Goal: Check status: Check status

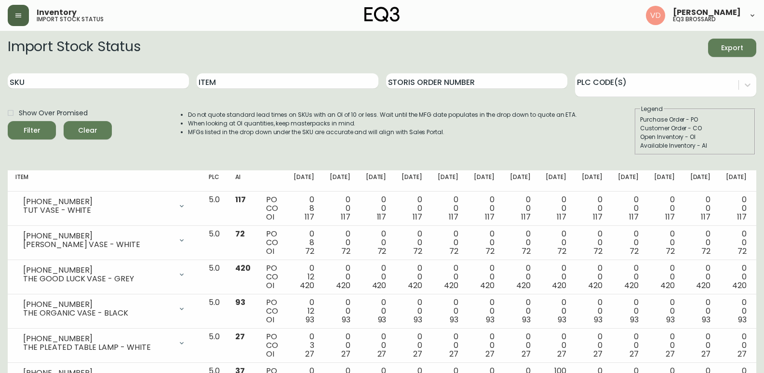
click at [18, 21] on button "button" at bounding box center [18, 15] width 21 height 21
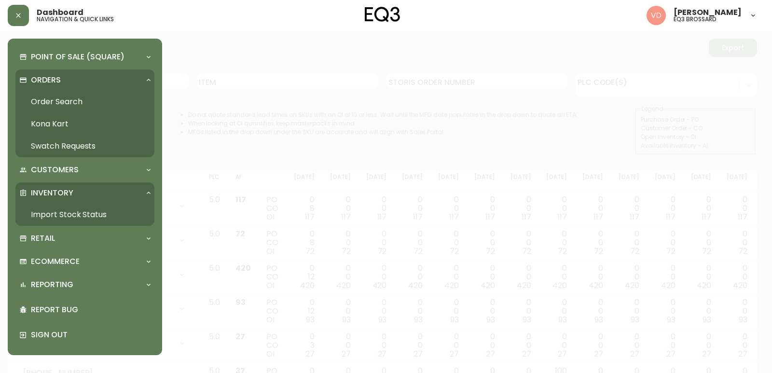
click at [46, 106] on link "Order Search" at bounding box center [84, 102] width 139 height 22
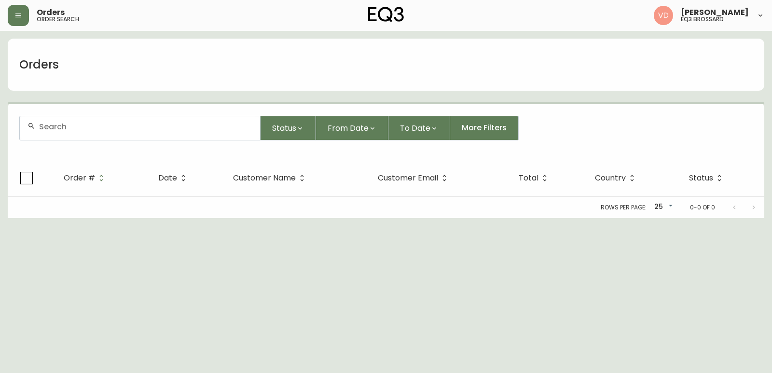
click at [88, 135] on div at bounding box center [140, 128] width 240 height 24
paste input "4134195"
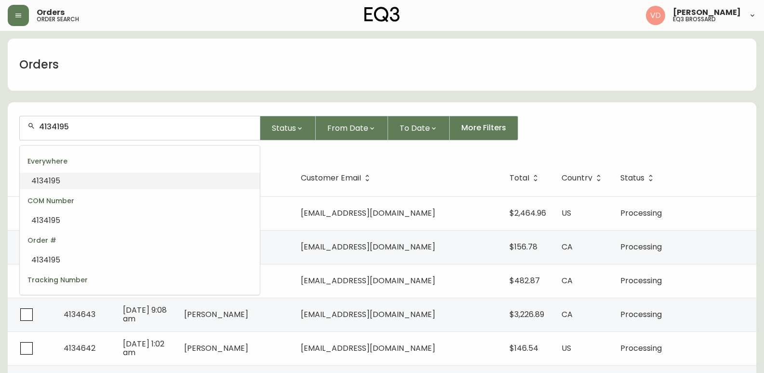
click at [91, 179] on li "4134195" at bounding box center [140, 181] width 240 height 16
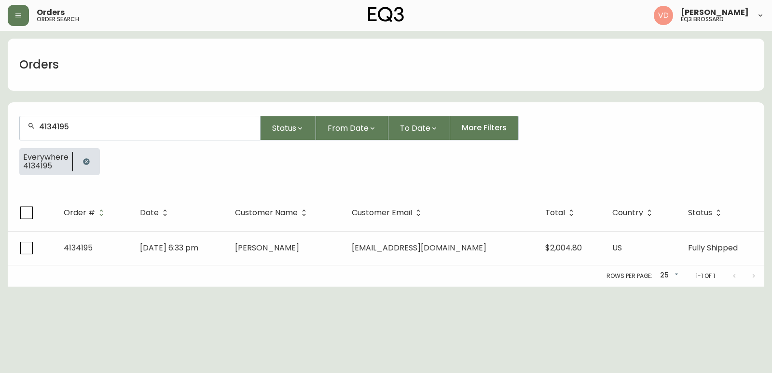
type input "4134195"
click at [315, 231] on th "Customer Name" at bounding box center [285, 212] width 117 height 37
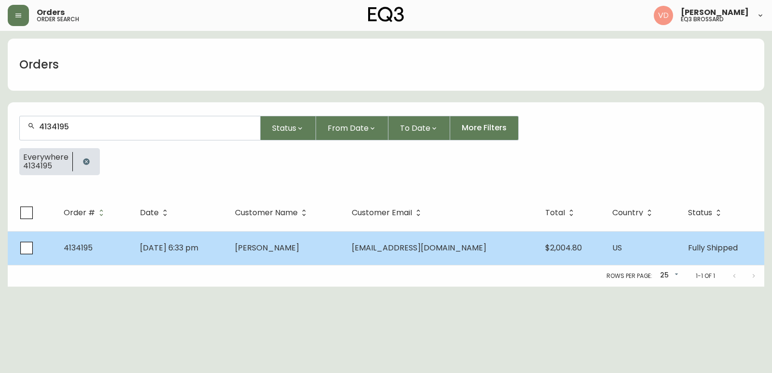
click at [318, 260] on td "[PERSON_NAME]" at bounding box center [285, 248] width 117 height 34
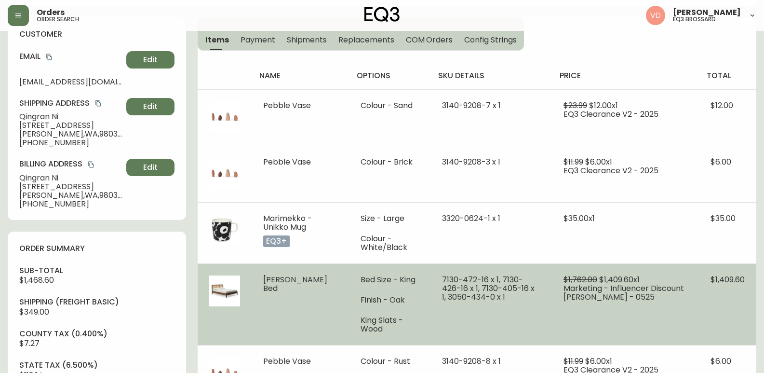
type input "Fully Shipped"
select select "FULLY_SHIPPED"
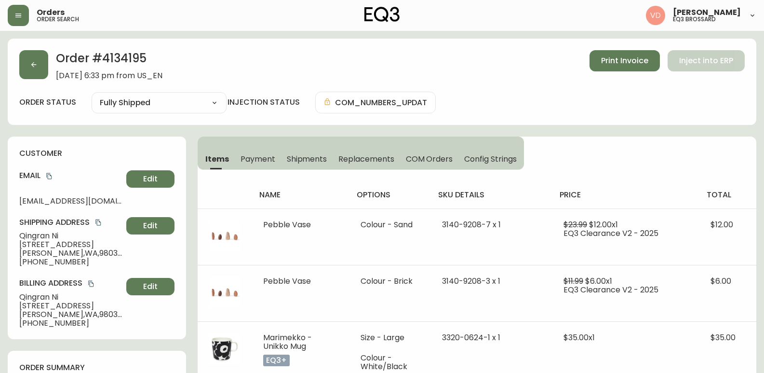
click at [372, 165] on button "Replacements" at bounding box center [366, 158] width 67 height 21
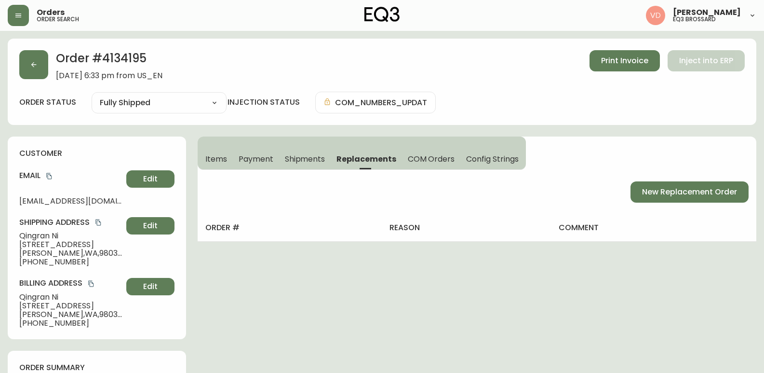
click at [307, 163] on span "Shipments" at bounding box center [305, 159] width 41 height 10
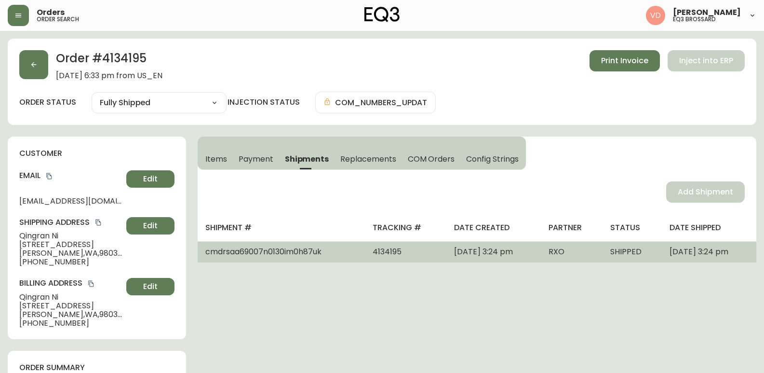
click at [455, 252] on span "[DATE] 3:24 pm" at bounding box center [483, 251] width 59 height 11
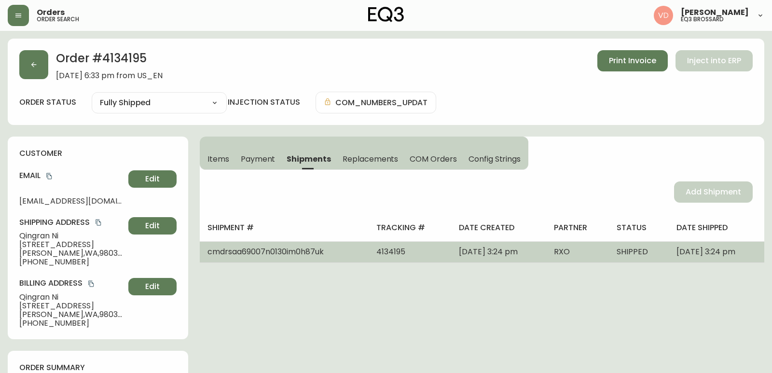
select select "PENDING"
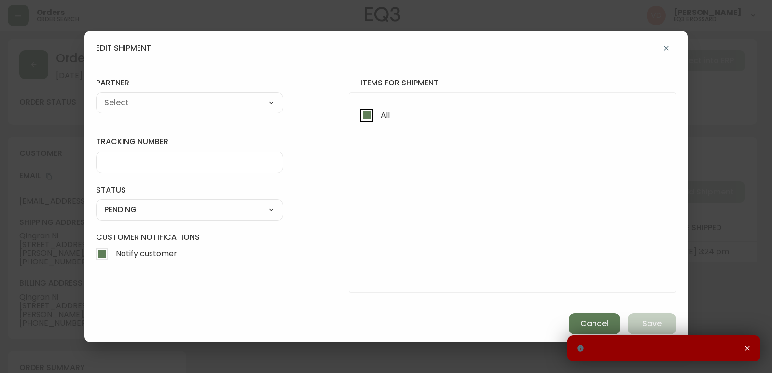
click at [667, 47] on icon "button" at bounding box center [666, 48] width 4 height 4
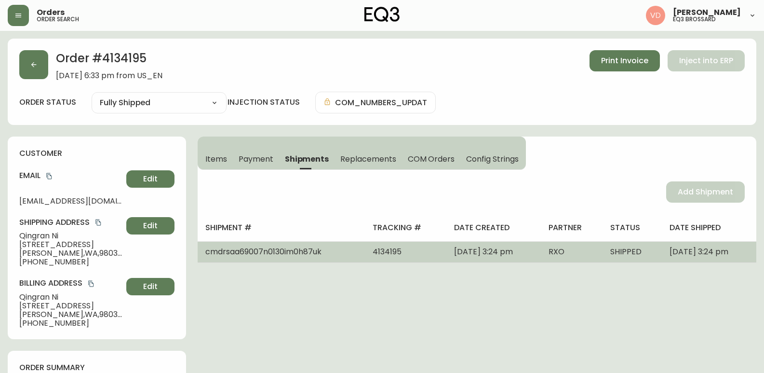
click at [245, 247] on span "cmdrsaa69007n0130im0h87uk" at bounding box center [263, 251] width 116 height 11
select select "PENDING"
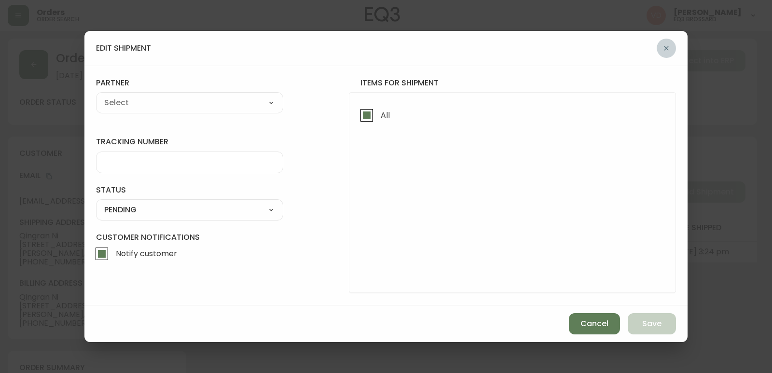
click at [668, 47] on icon "button" at bounding box center [666, 48] width 8 height 8
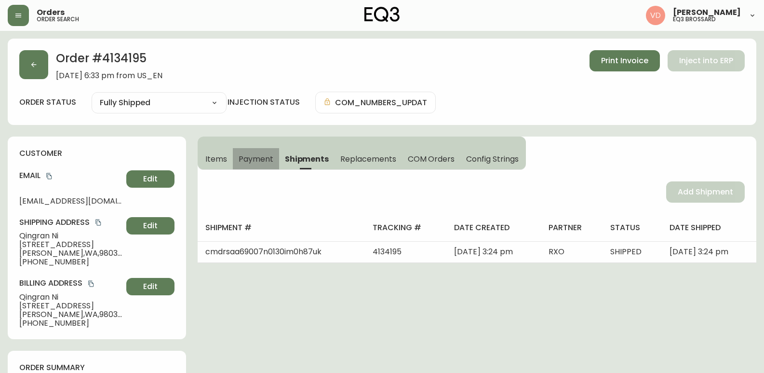
click at [259, 152] on button "Payment" at bounding box center [256, 158] width 46 height 21
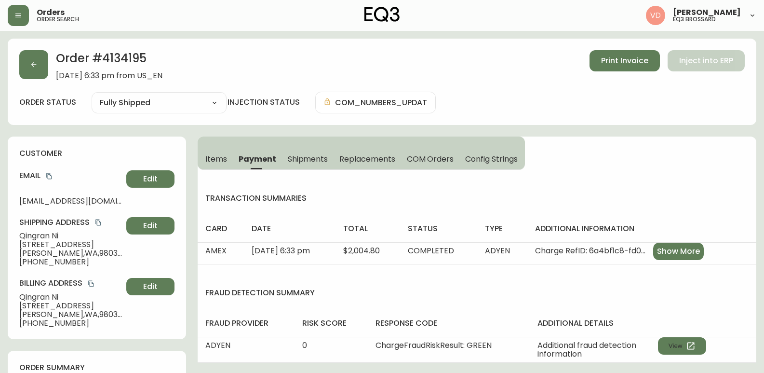
click at [305, 164] on span "Shipments" at bounding box center [308, 159] width 41 height 10
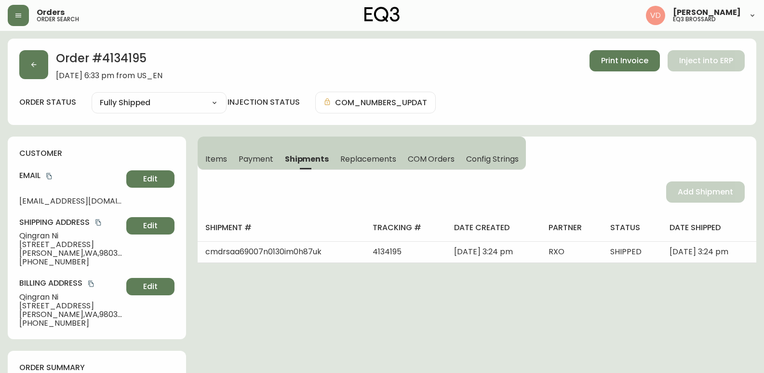
click at [370, 154] on span "Replacements" at bounding box center [367, 159] width 55 height 10
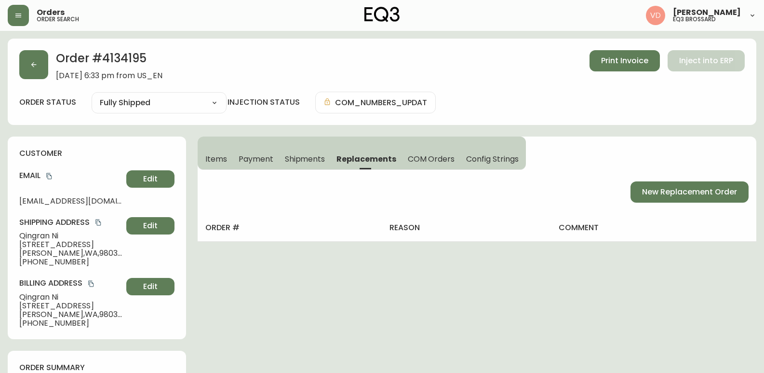
click at [432, 162] on span "COM Orders" at bounding box center [431, 159] width 47 height 10
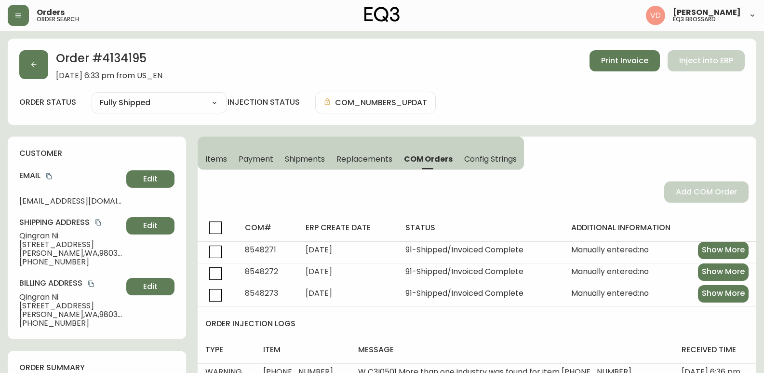
scroll to position [96, 0]
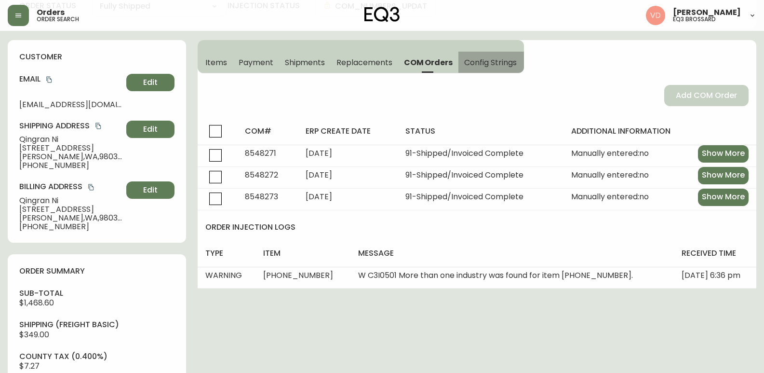
click at [482, 64] on span "Config Strings" at bounding box center [490, 62] width 52 height 10
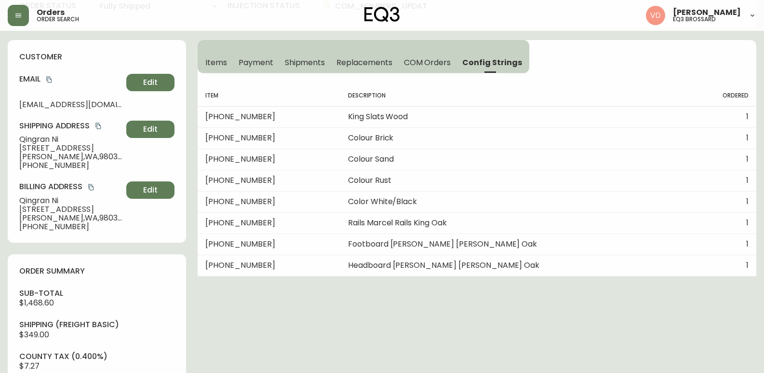
click at [446, 65] on span "COM Orders" at bounding box center [427, 62] width 47 height 10
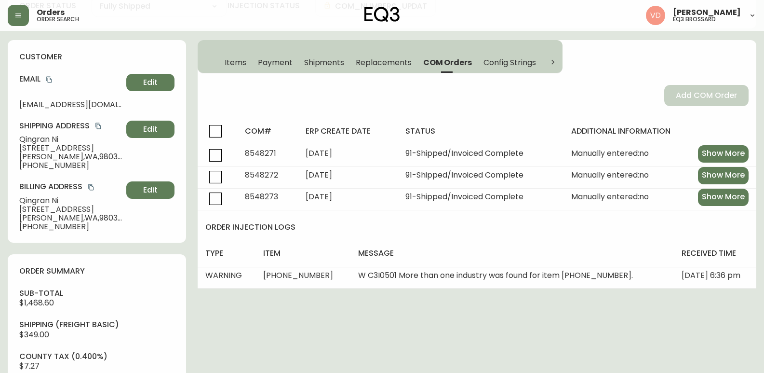
click at [333, 63] on span "Shipments" at bounding box center [324, 62] width 41 height 10
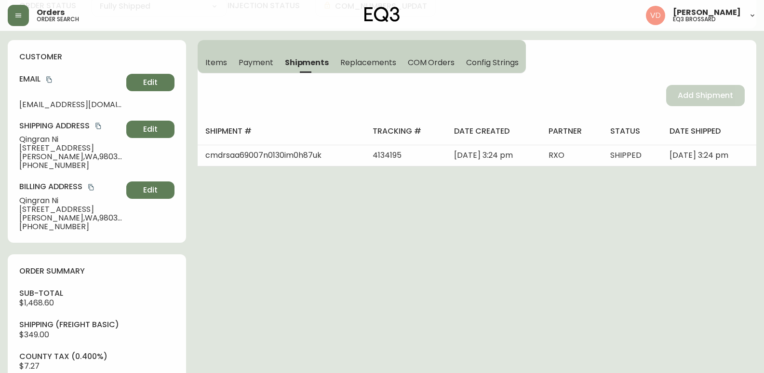
click at [260, 71] on button "Payment" at bounding box center [256, 62] width 46 height 21
